Goal: Task Accomplishment & Management: Manage account settings

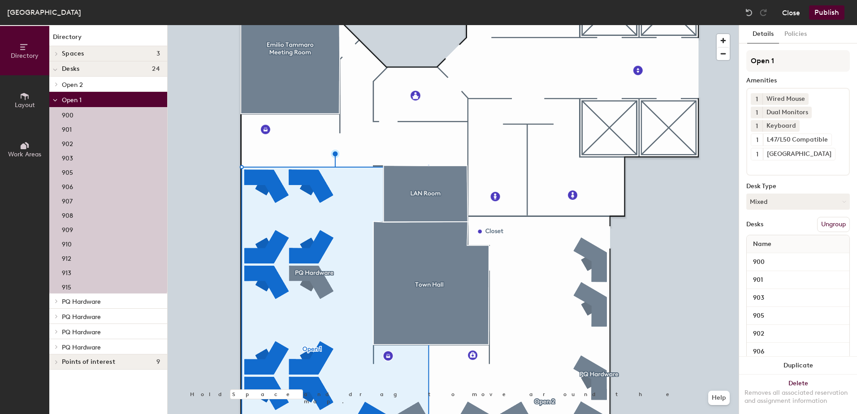
click at [791, 14] on button "Close" at bounding box center [791, 12] width 18 height 14
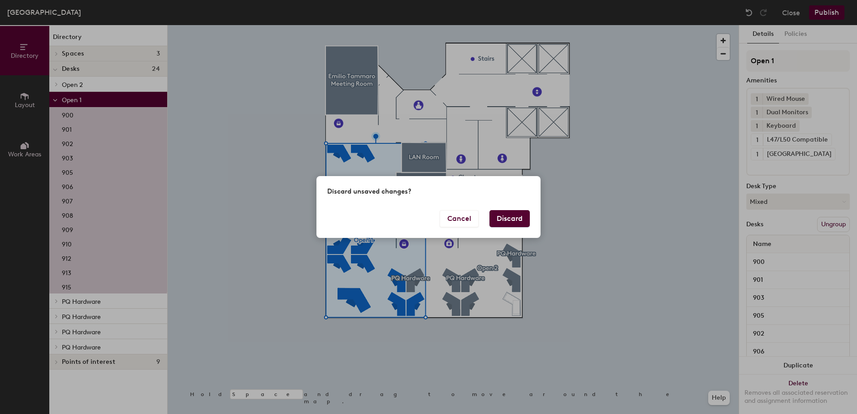
click at [493, 215] on button "Discard" at bounding box center [509, 218] width 40 height 17
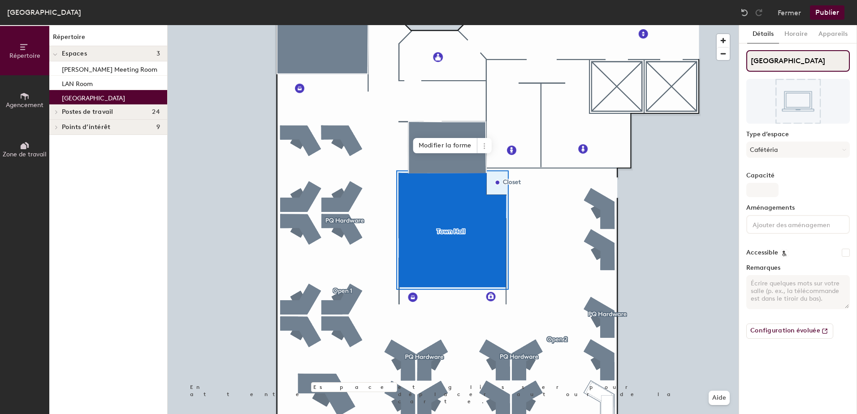
click at [792, 56] on input "[GEOGRAPHIC_DATA]" at bounding box center [798, 61] width 104 height 22
click at [844, 60] on input "[GEOGRAPHIC_DATA] / [GEOGRAPHIC_DATA]" at bounding box center [798, 61] width 104 height 22
paste input "é"
click at [808, 61] on input "[GEOGRAPHIC_DATA] / Salle é" at bounding box center [798, 61] width 104 height 22
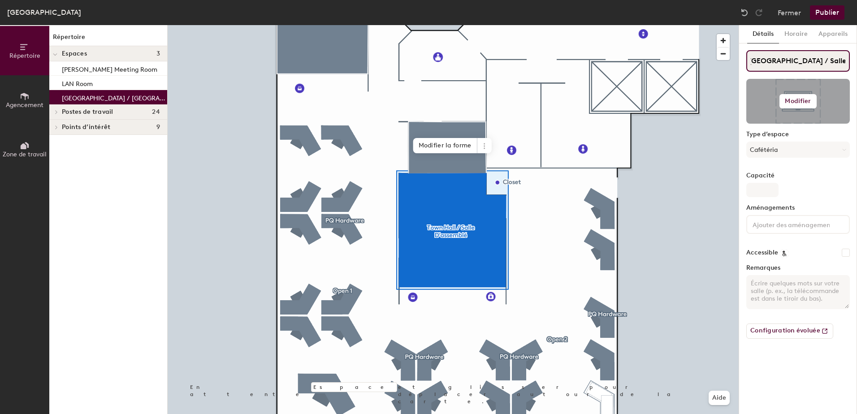
scroll to position [0, 6]
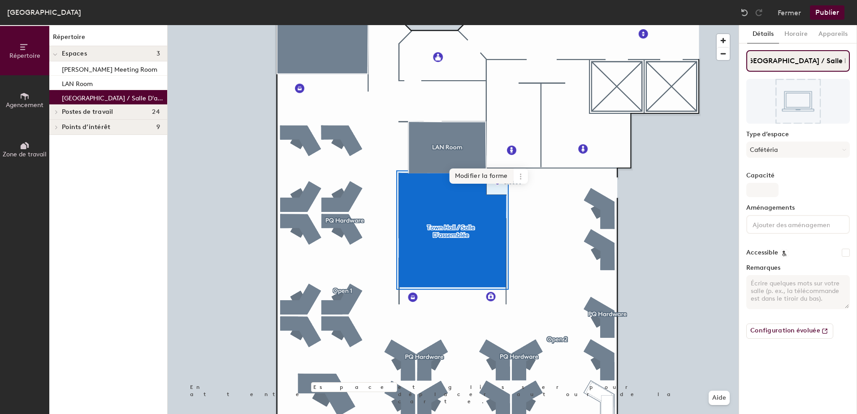
type input "[GEOGRAPHIC_DATA] / Salle D'assemblée"
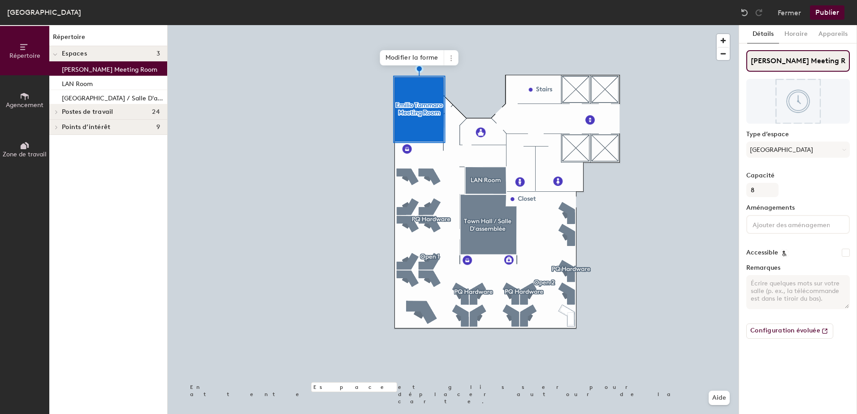
click at [834, 61] on input "[PERSON_NAME] Meeting Room" at bounding box center [798, 61] width 104 height 22
click at [845, 60] on input "[PERSON_NAME] Meeting Room" at bounding box center [798, 61] width 104 height 22
click at [821, 60] on input "[PERSON_NAME] Meeting Room" at bounding box center [798, 61] width 104 height 22
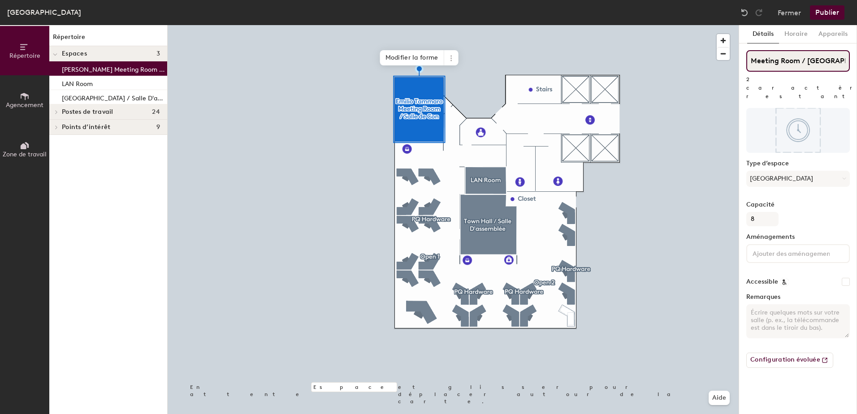
scroll to position [0, 63]
paste input "é"
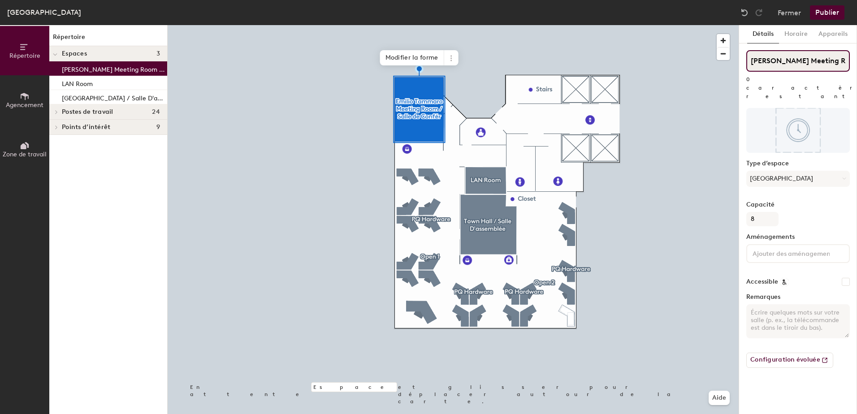
click at [815, 65] on input "[PERSON_NAME] Meeting Room / [GEOGRAPHIC_DATA]" at bounding box center [798, 61] width 104 height 22
type input "[PERSON_NAME] Meeting Room / [GEOGRAPHIC_DATA]"
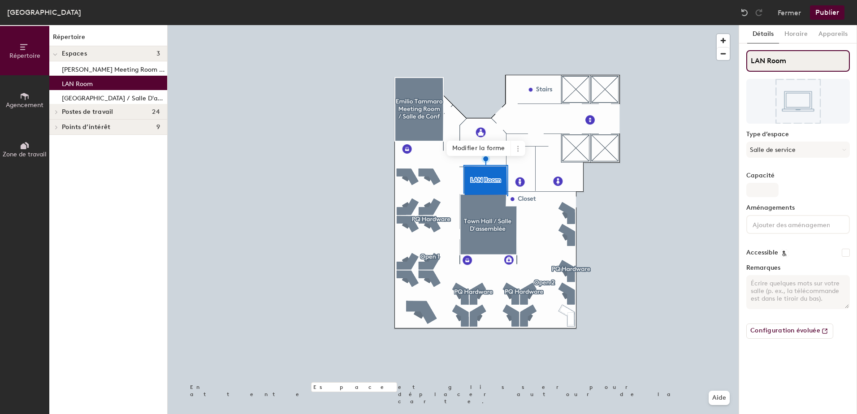
click at [795, 58] on input "LAN Room" at bounding box center [798, 61] width 104 height 22
paste input "é"
type input "LAN Room / [GEOGRAPHIC_DATA] Local"
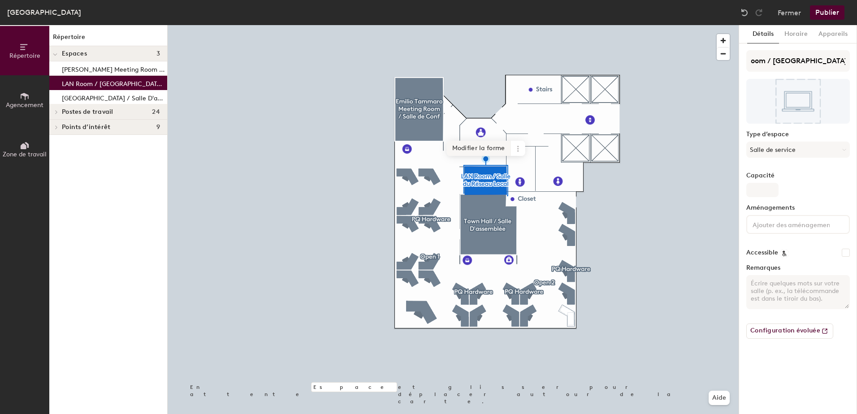
scroll to position [0, 0]
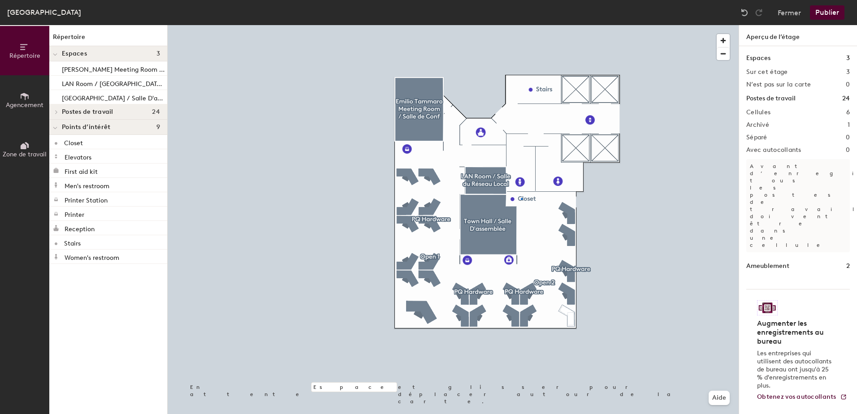
click at [521, 25] on div at bounding box center [453, 25] width 571 height 0
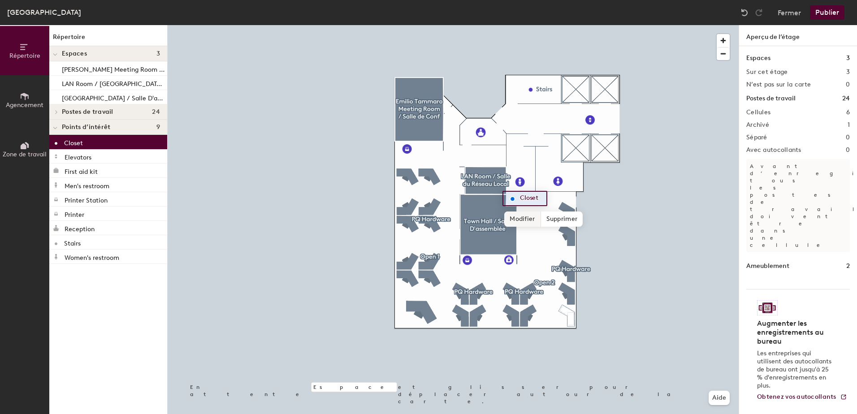
click at [512, 218] on span "Modifier" at bounding box center [522, 219] width 36 height 15
click at [543, 196] on input "Closet" at bounding box center [532, 198] width 29 height 13
type input "Closet / Local de Rangement"
click at [556, 222] on span "Terminé" at bounding box center [563, 219] width 35 height 15
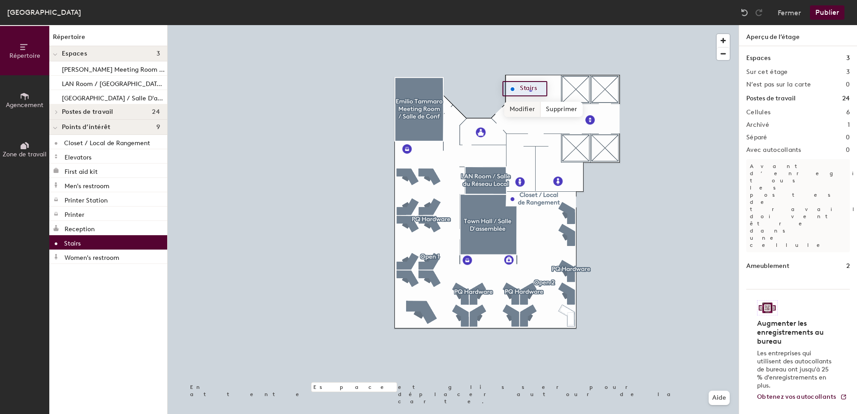
click at [517, 111] on span "Modifier" at bounding box center [522, 109] width 36 height 15
click at [543, 89] on input "Stairs" at bounding box center [532, 88] width 29 height 13
type input "Stairs / Escaliers"
click at [554, 108] on span "Terminé" at bounding box center [549, 109] width 35 height 15
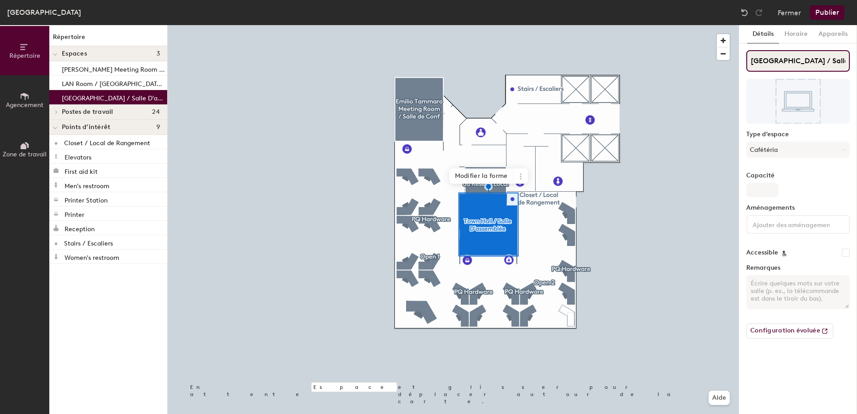
click at [814, 56] on input "[GEOGRAPHIC_DATA] / Salle D'assemblée" at bounding box center [798, 61] width 104 height 22
type input "[GEOGRAPHIC_DATA] / Salle d'assemblée"
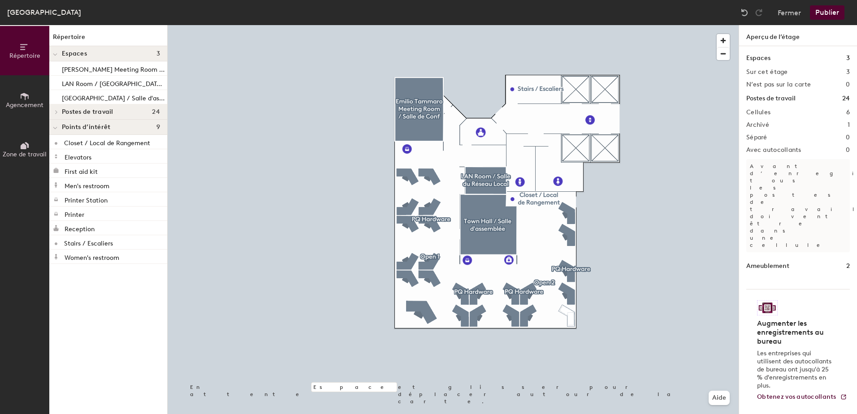
click at [829, 14] on button "Publier" at bounding box center [827, 12] width 35 height 14
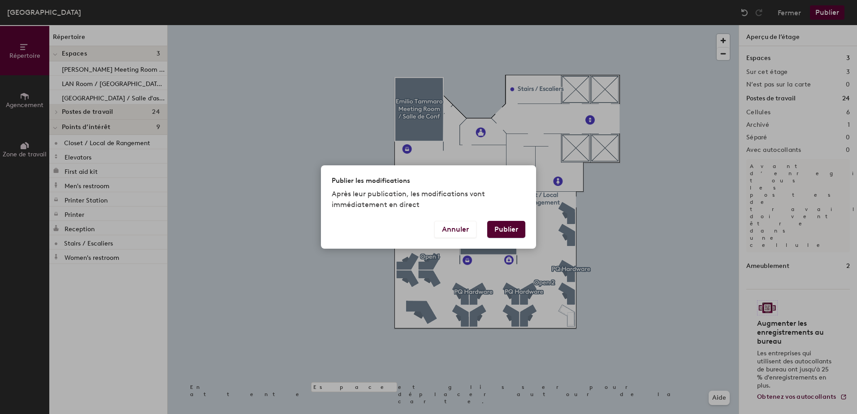
click at [506, 232] on button "Publier" at bounding box center [506, 229] width 38 height 17
